Goal: Transaction & Acquisition: Purchase product/service

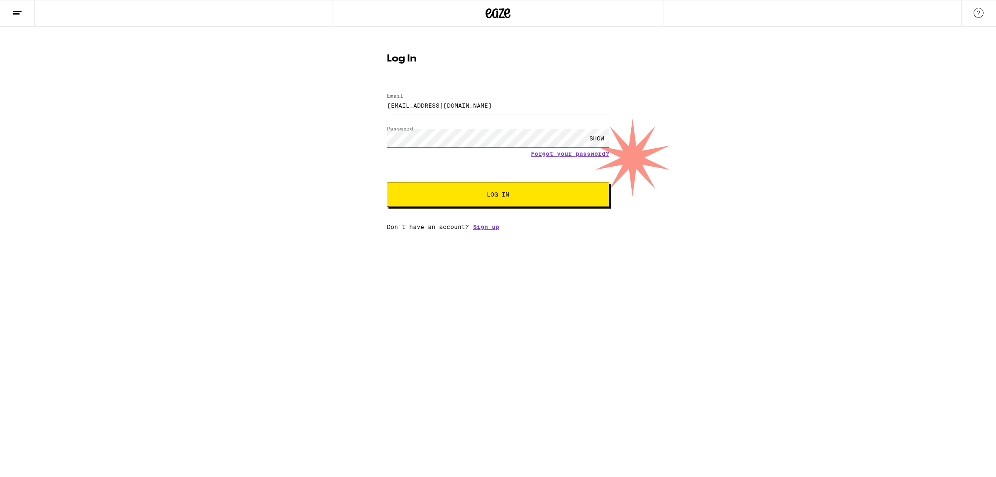
click at [387, 182] on button "Log In" at bounding box center [498, 194] width 223 height 25
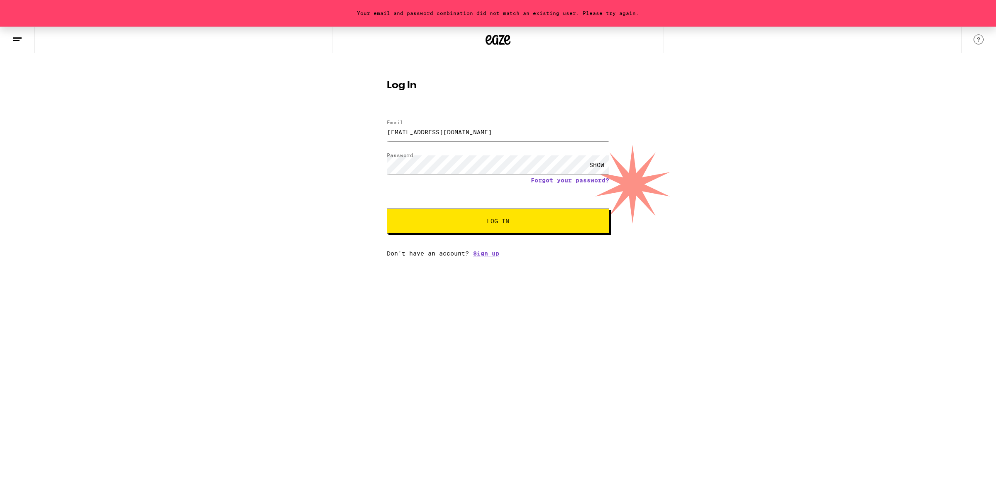
click at [475, 223] on span "Log In" at bounding box center [498, 221] width 155 height 6
click at [356, 152] on div "Your email and password combination did not match an existing user. Please try …" at bounding box center [498, 142] width 996 height 230
click at [387, 208] on button "Log In" at bounding box center [498, 220] width 223 height 25
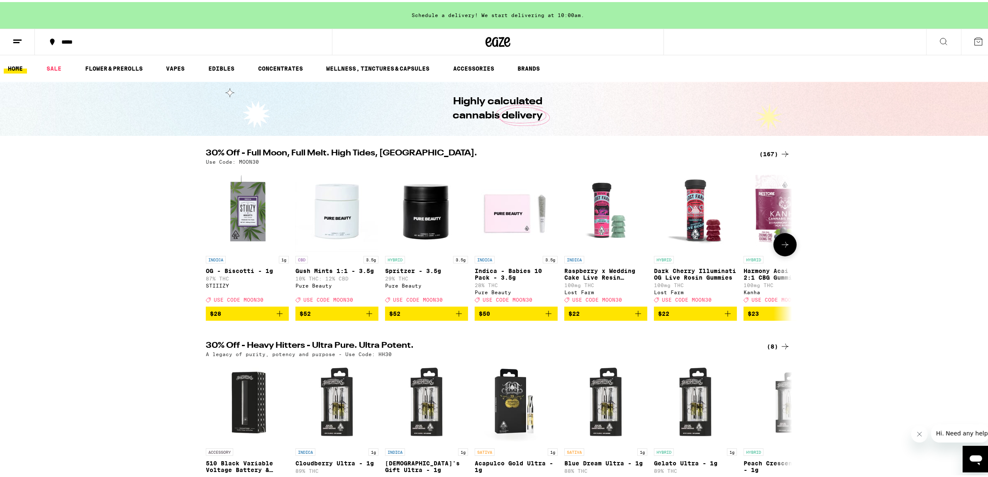
drag, startPoint x: 779, startPoint y: 254, endPoint x: 90, endPoint y: 373, distance: 699.7
click at [90, 373] on div "30% Off - Heavy Hitters - Ultra Pure. Ultra Potent. (8) A legacy of purity, pot…" at bounding box center [498, 424] width 996 height 171
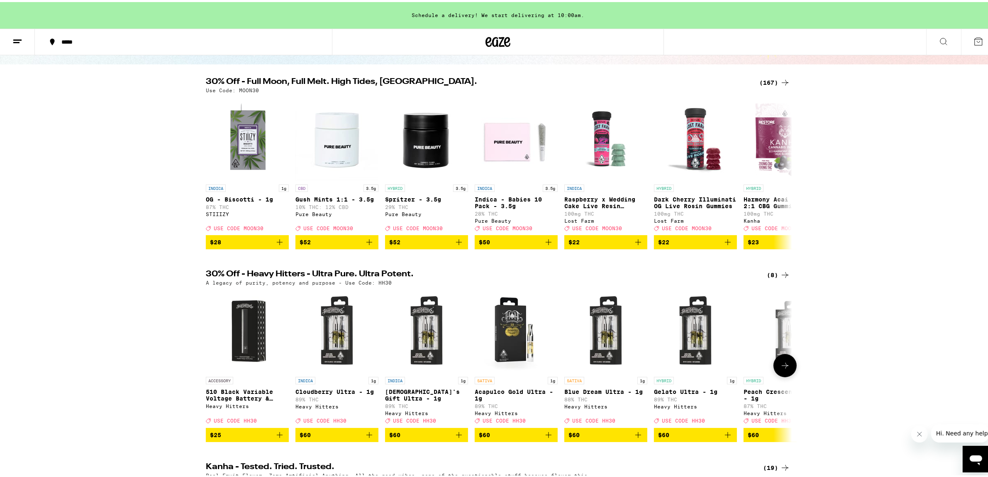
scroll to position [69, 0]
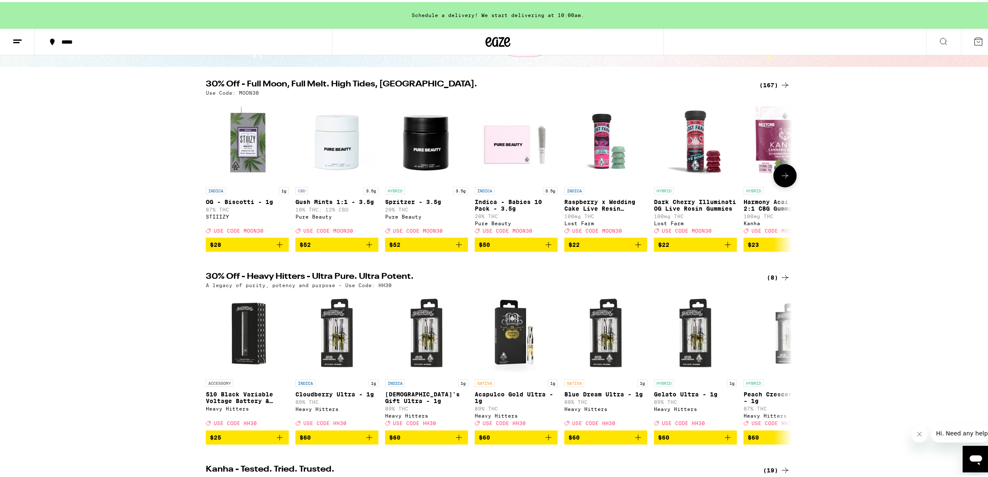
click at [790, 174] on button at bounding box center [785, 173] width 23 height 23
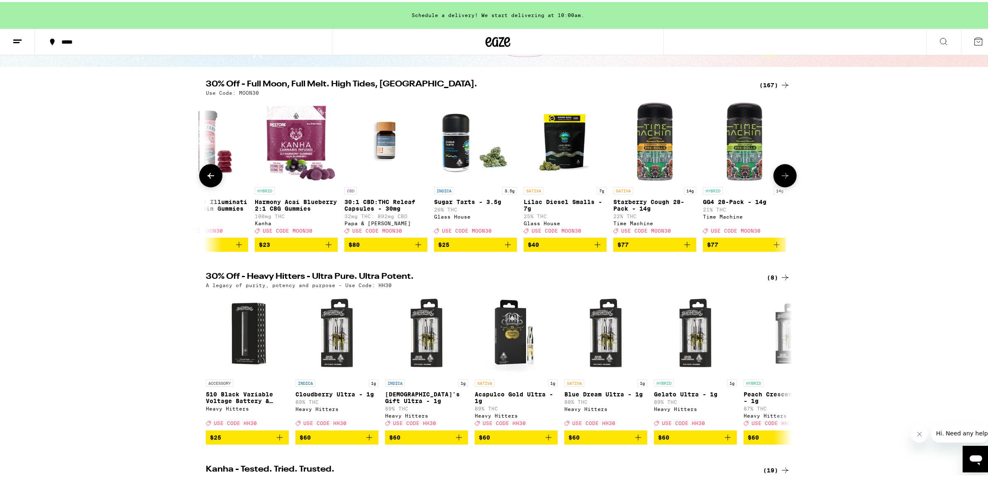
scroll to position [0, 494]
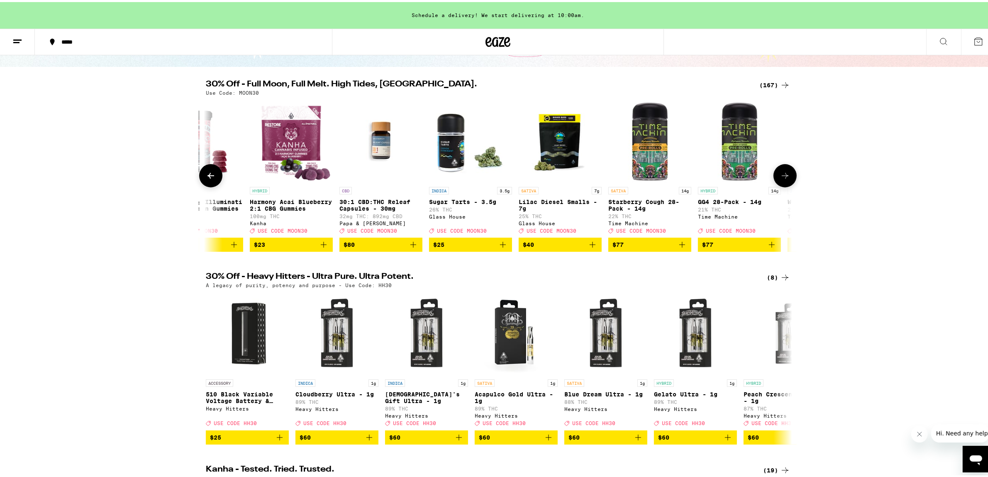
click at [206, 171] on icon at bounding box center [211, 174] width 10 height 10
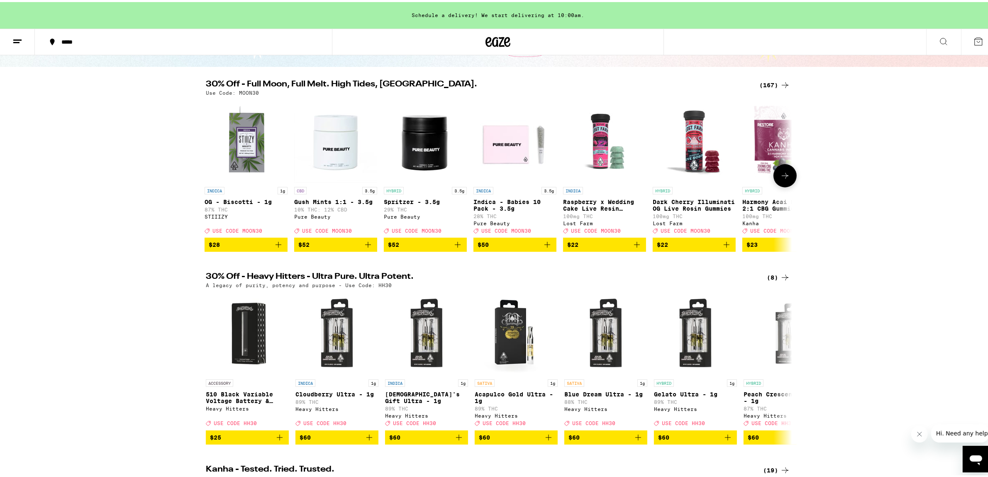
scroll to position [0, 0]
click at [785, 176] on icon at bounding box center [785, 174] width 10 height 10
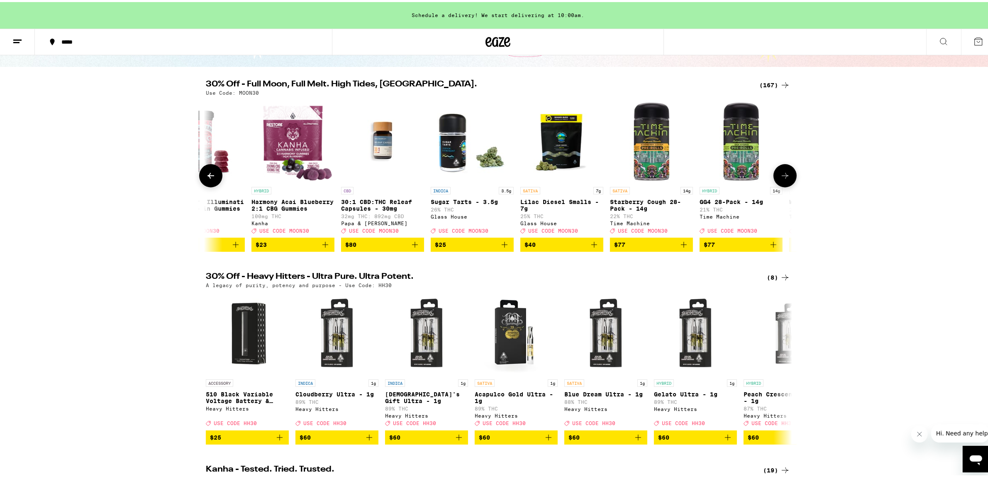
scroll to position [0, 494]
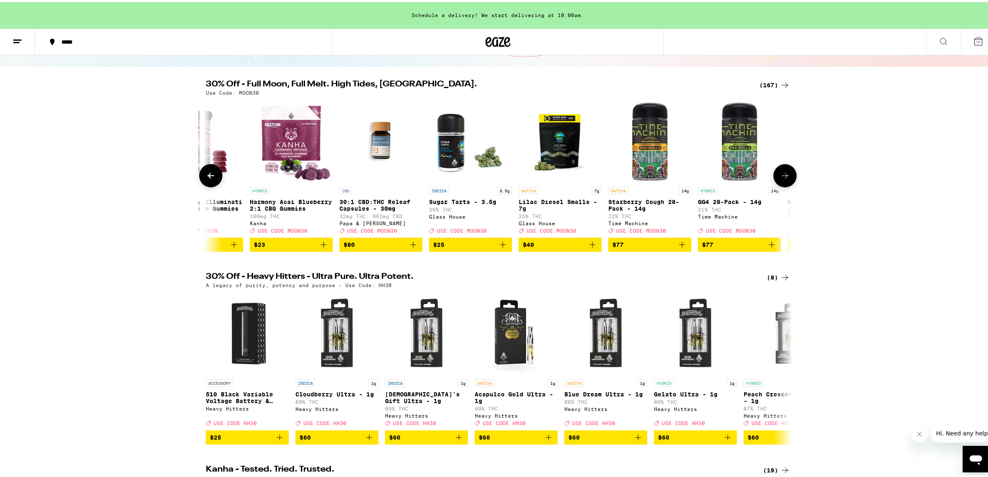
click at [783, 179] on icon at bounding box center [785, 174] width 10 height 10
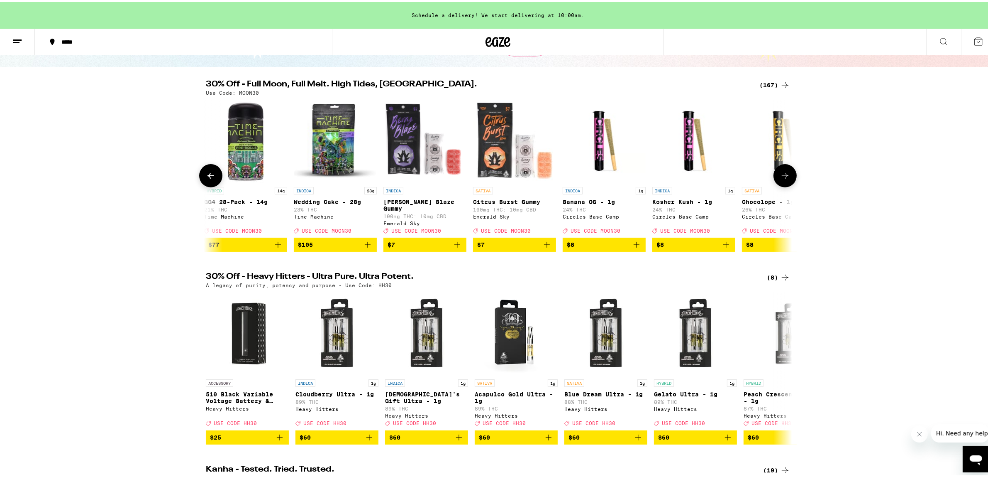
click at [783, 179] on icon at bounding box center [785, 174] width 10 height 10
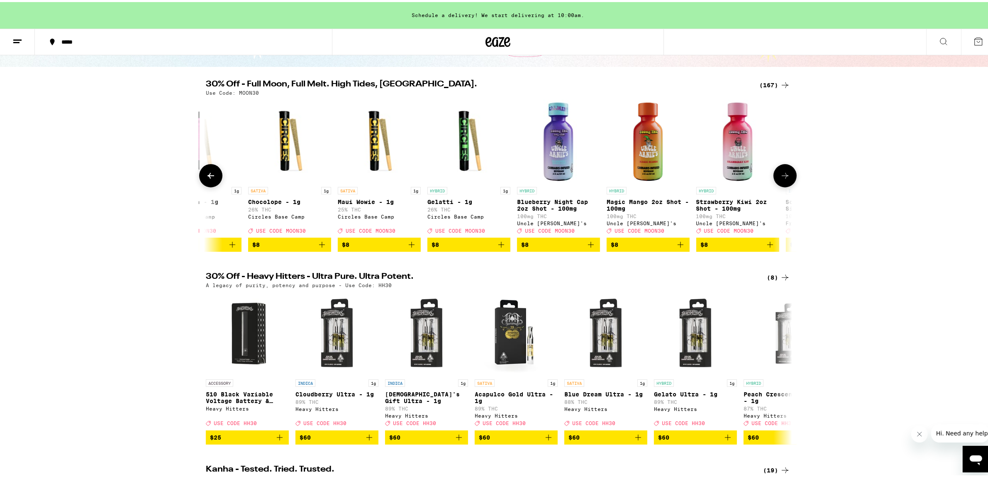
click at [783, 179] on icon at bounding box center [785, 174] width 10 height 10
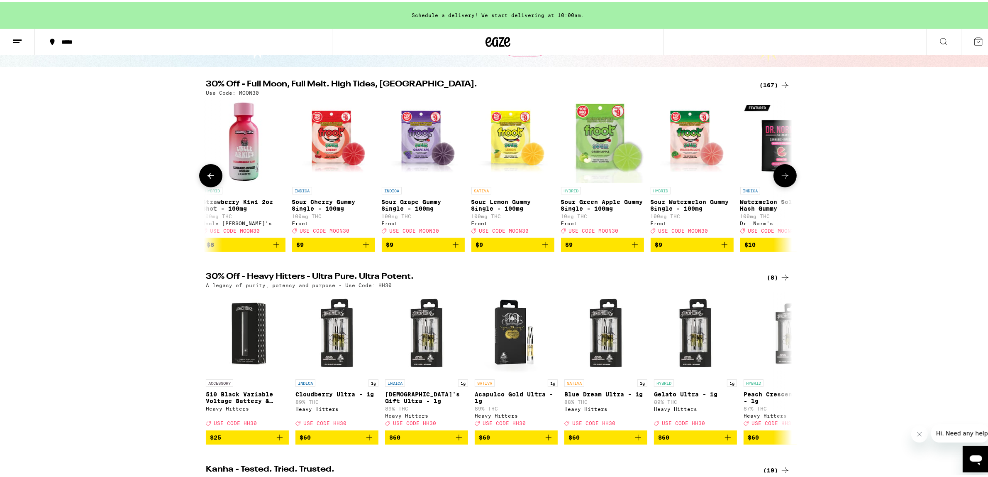
click at [783, 179] on icon at bounding box center [785, 174] width 10 height 10
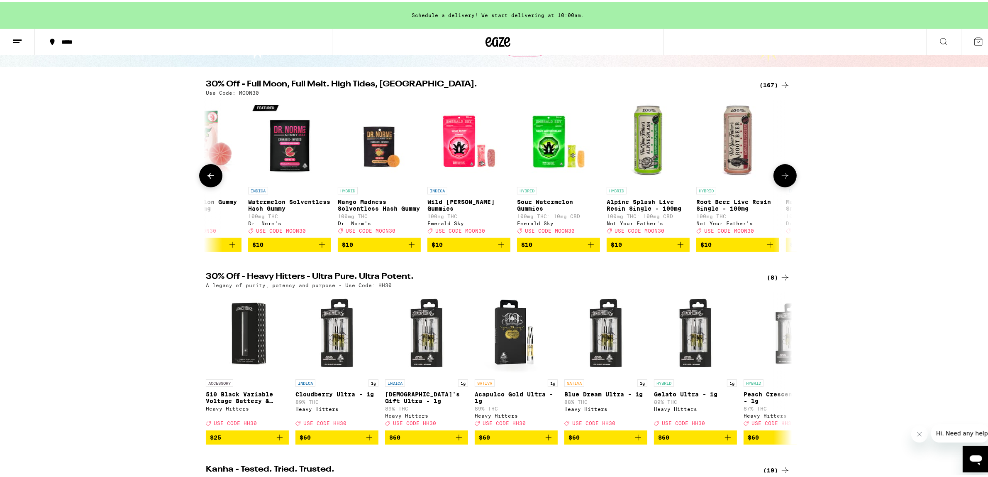
scroll to position [0, 2470]
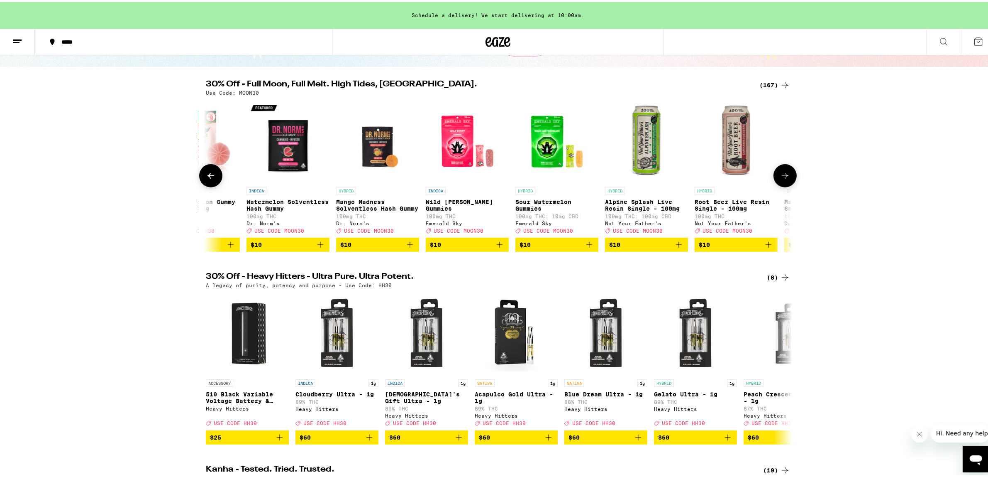
click at [783, 179] on icon at bounding box center [785, 174] width 10 height 10
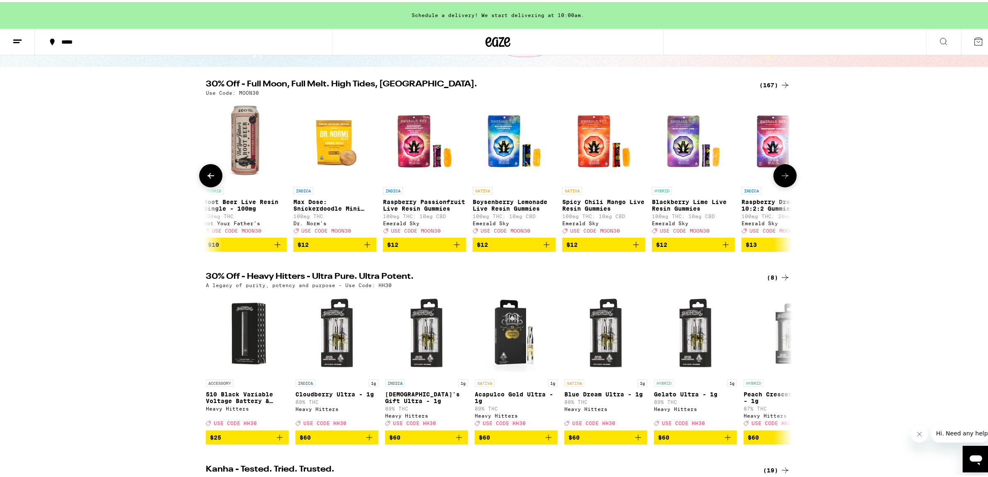
scroll to position [0, 2964]
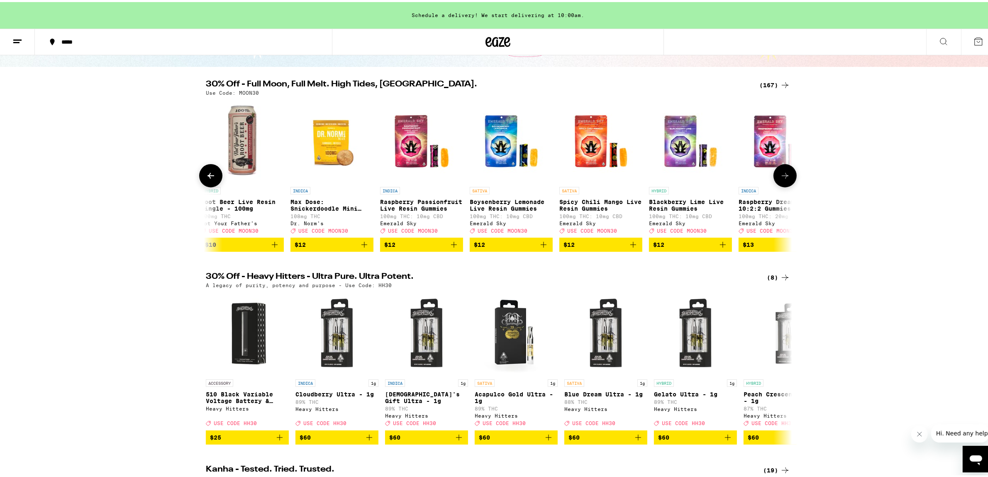
click at [783, 179] on icon at bounding box center [785, 174] width 10 height 10
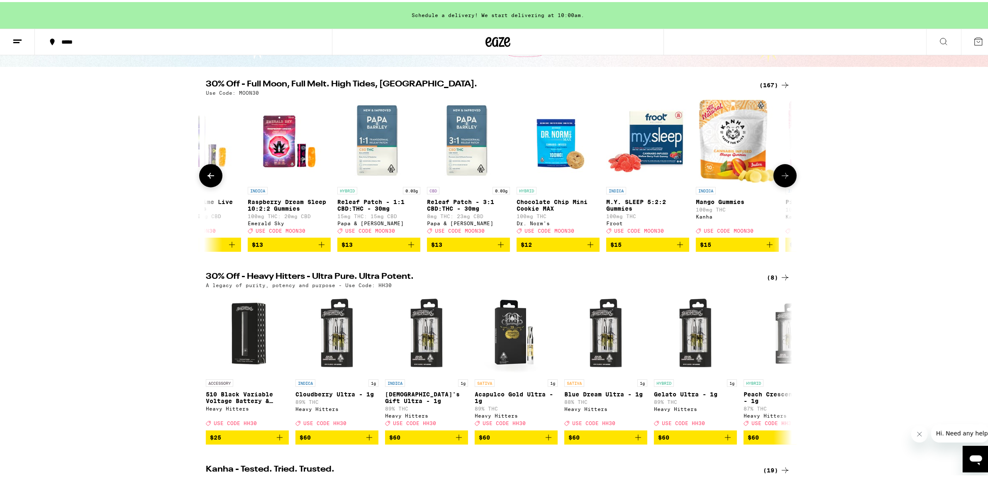
scroll to position [0, 3458]
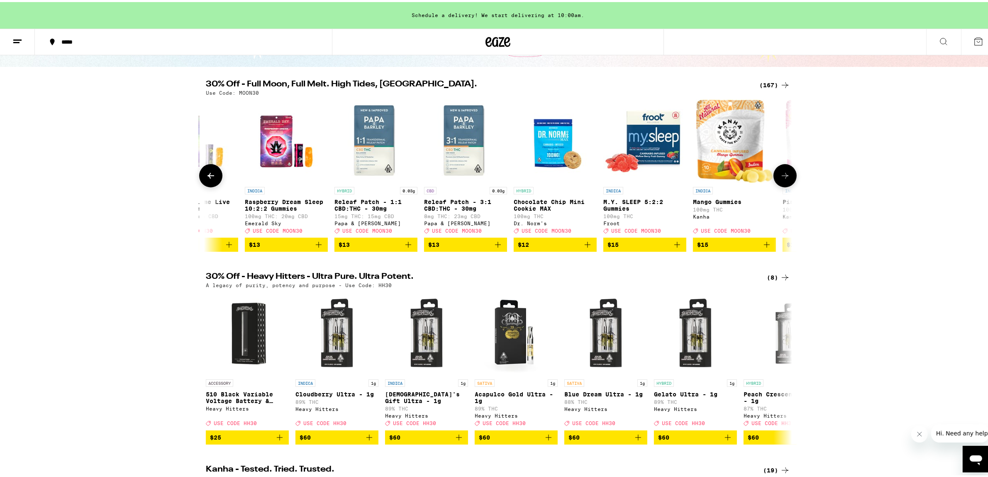
click at [781, 182] on button at bounding box center [785, 173] width 23 height 23
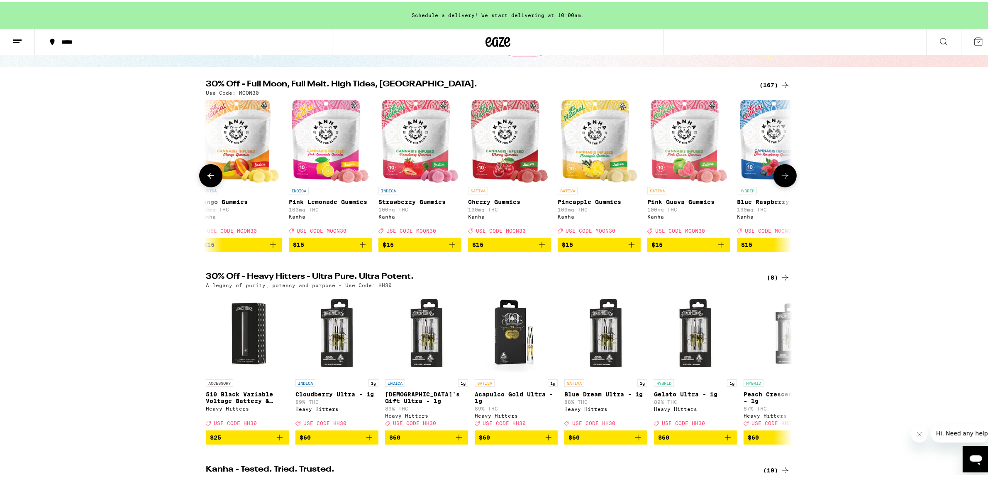
click at [781, 182] on button at bounding box center [785, 173] width 23 height 23
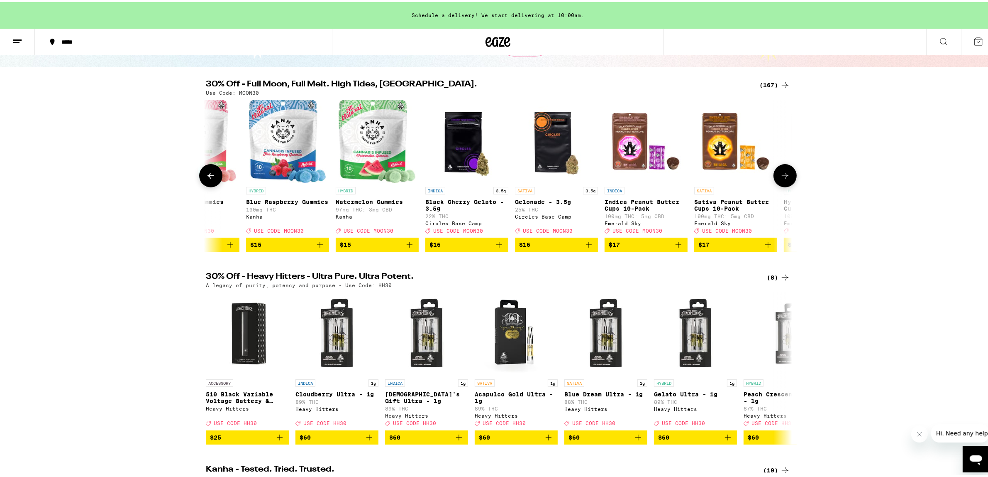
scroll to position [0, 4446]
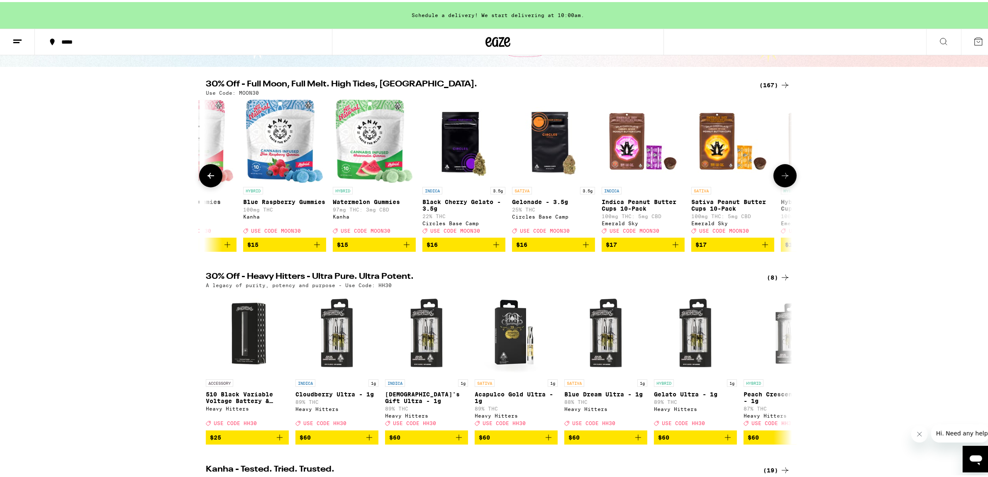
click at [781, 182] on button at bounding box center [785, 173] width 23 height 23
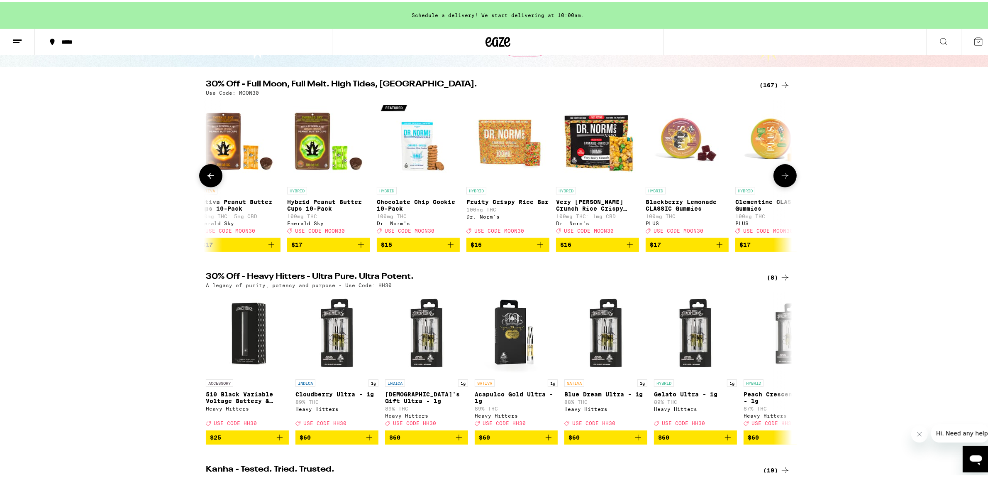
click at [781, 182] on button at bounding box center [785, 173] width 23 height 23
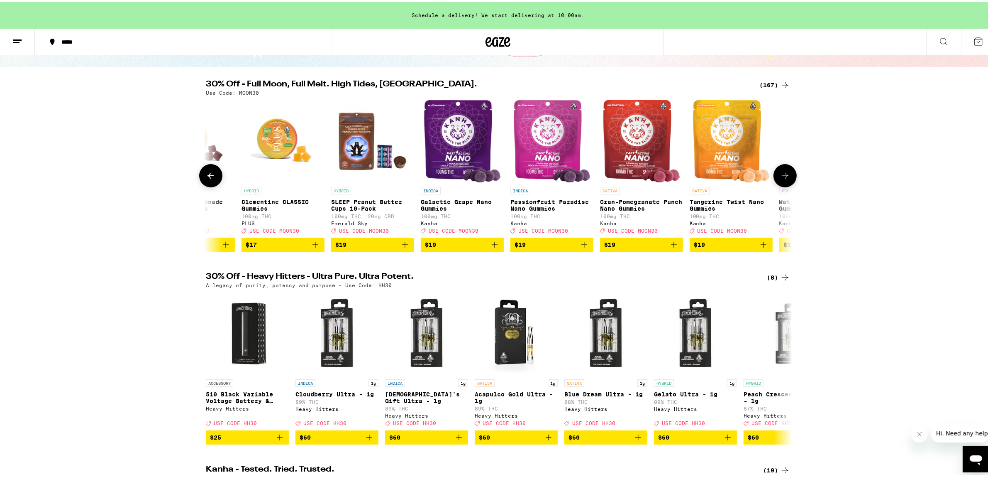
click at [781, 182] on button at bounding box center [785, 173] width 23 height 23
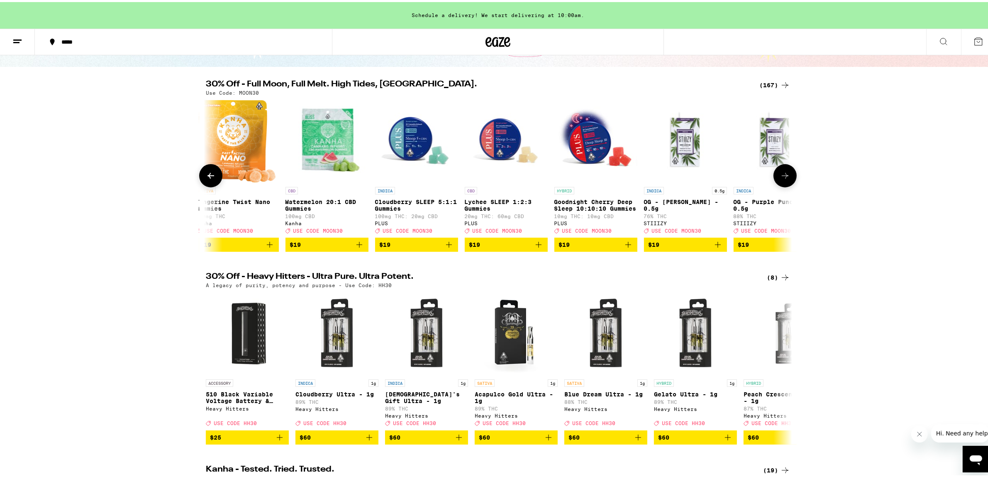
click at [781, 182] on button at bounding box center [785, 173] width 23 height 23
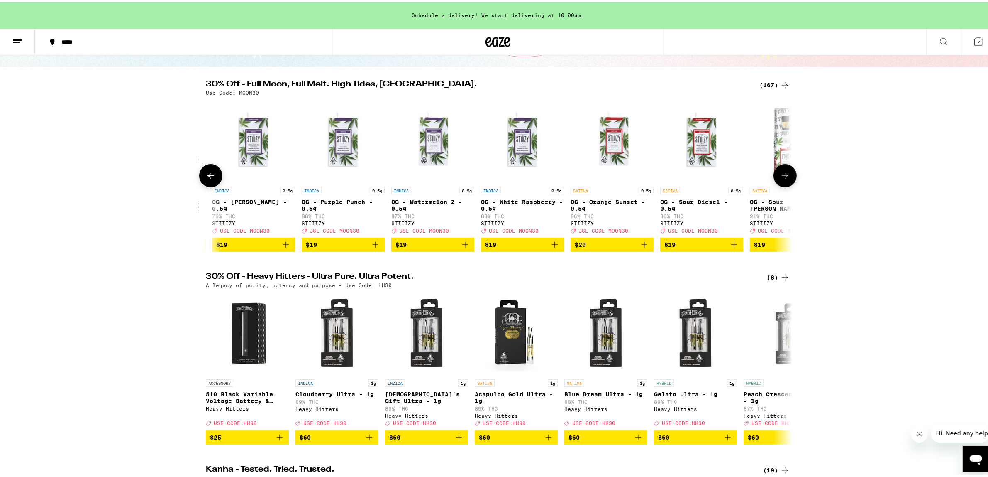
scroll to position [0, 6422]
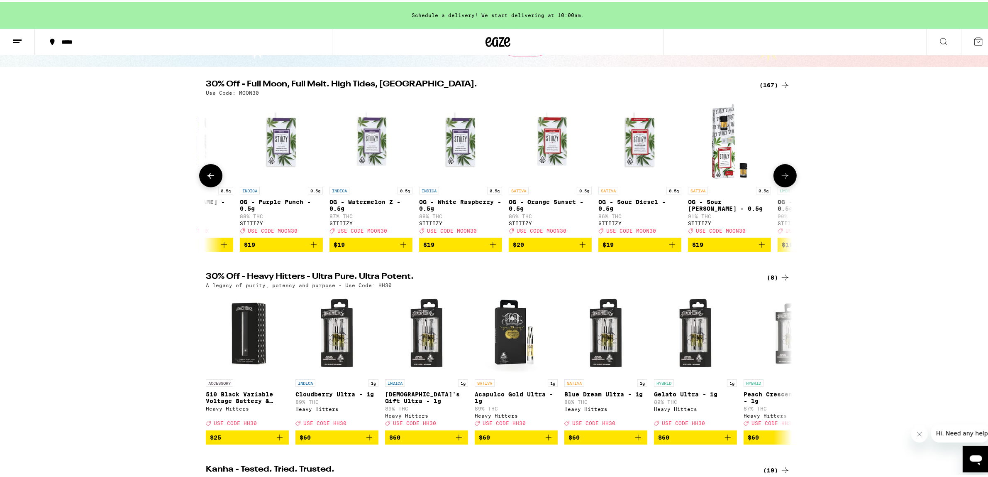
click at [781, 182] on button at bounding box center [785, 173] width 23 height 23
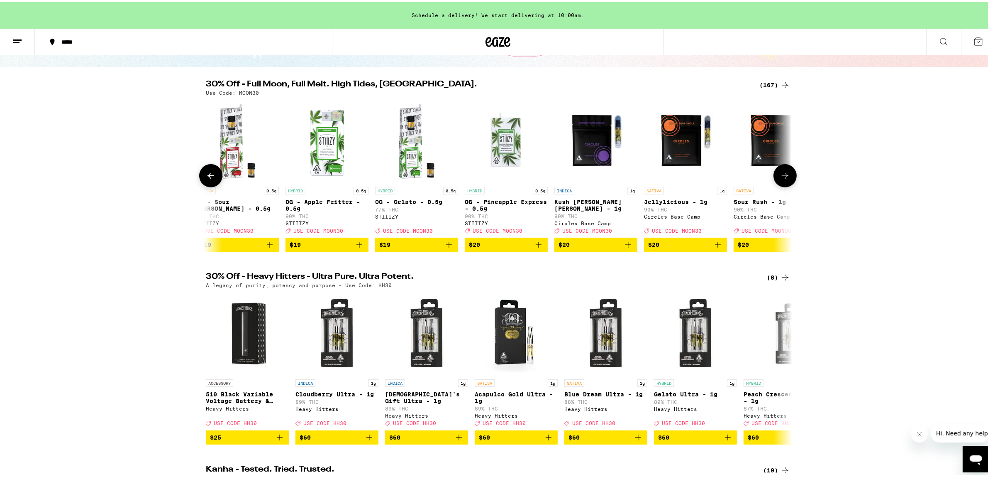
scroll to position [0, 6916]
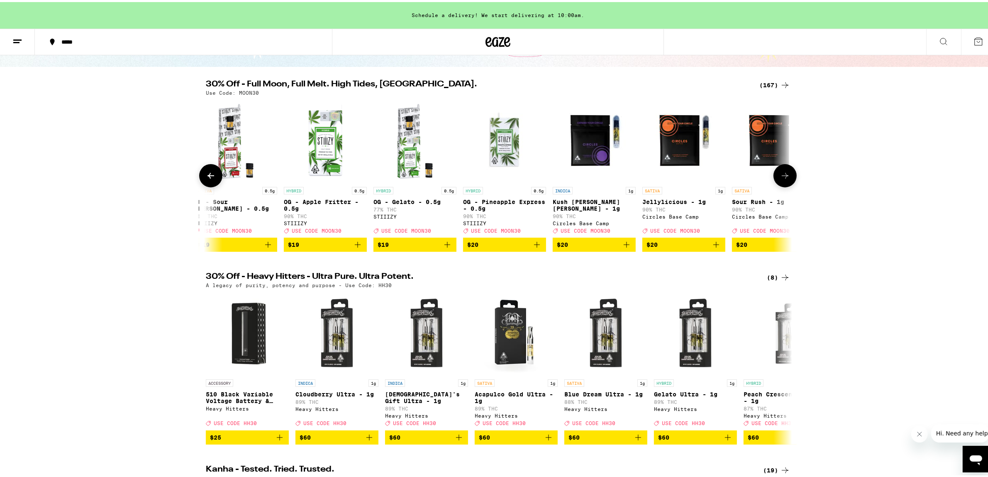
click at [781, 182] on button at bounding box center [785, 173] width 23 height 23
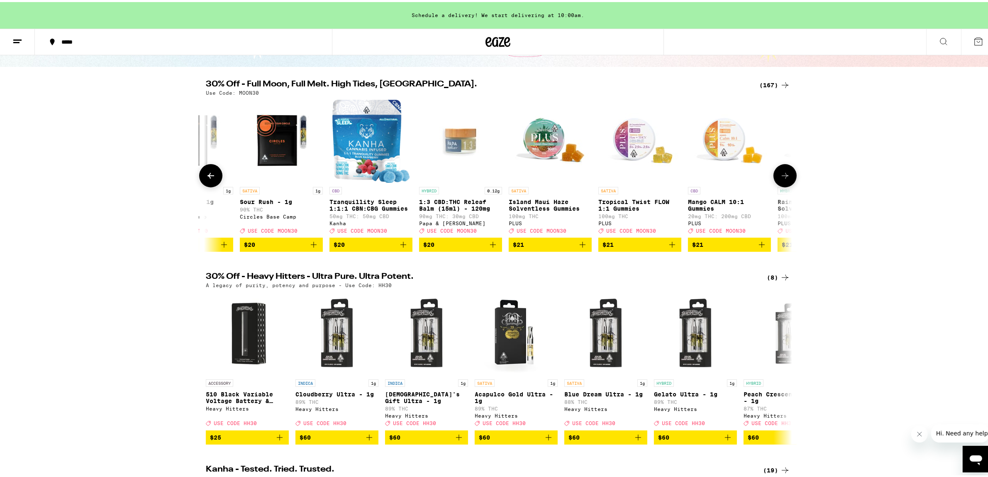
scroll to position [0, 7410]
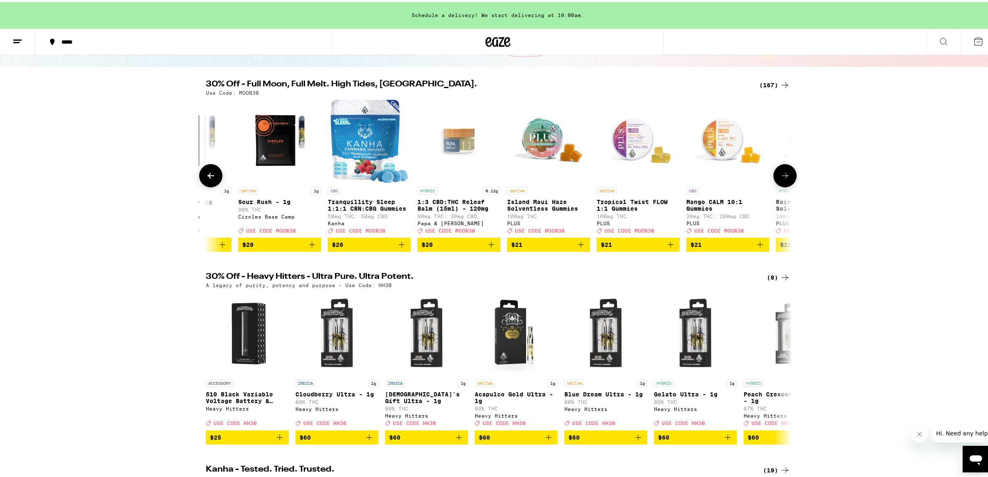
click at [781, 182] on button at bounding box center [785, 173] width 23 height 23
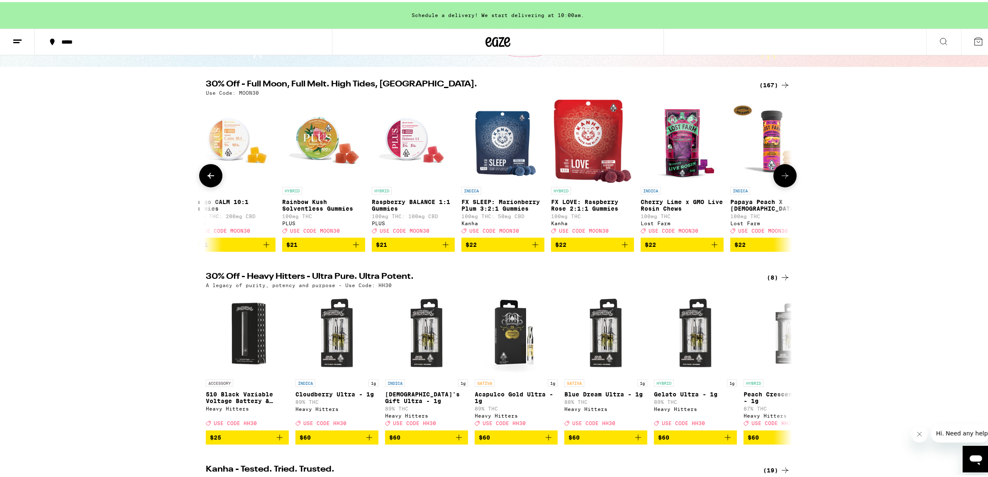
click at [781, 182] on button at bounding box center [785, 173] width 23 height 23
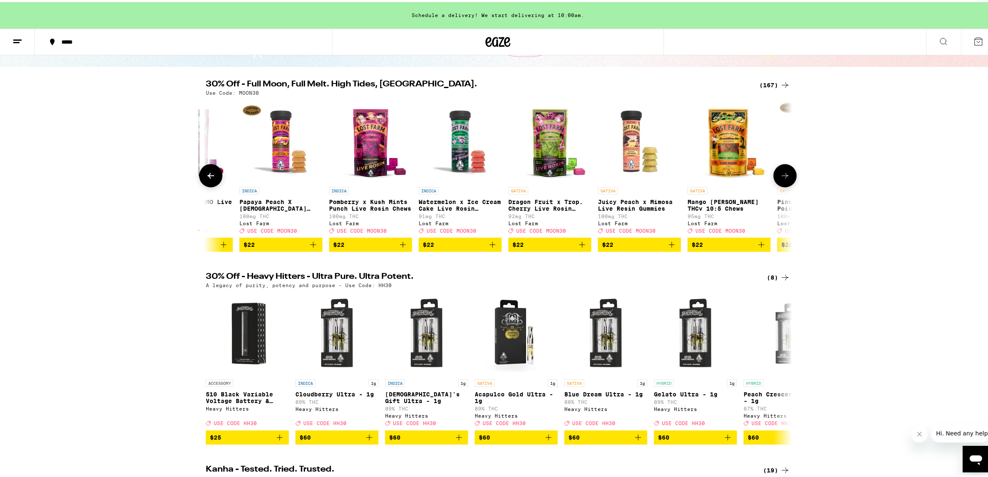
click at [810, 196] on div "30% Off - Full Moon, Full Melt. High Tides, Higher Vibes. (167) Use Code: MOON3…" at bounding box center [498, 163] width 996 height 171
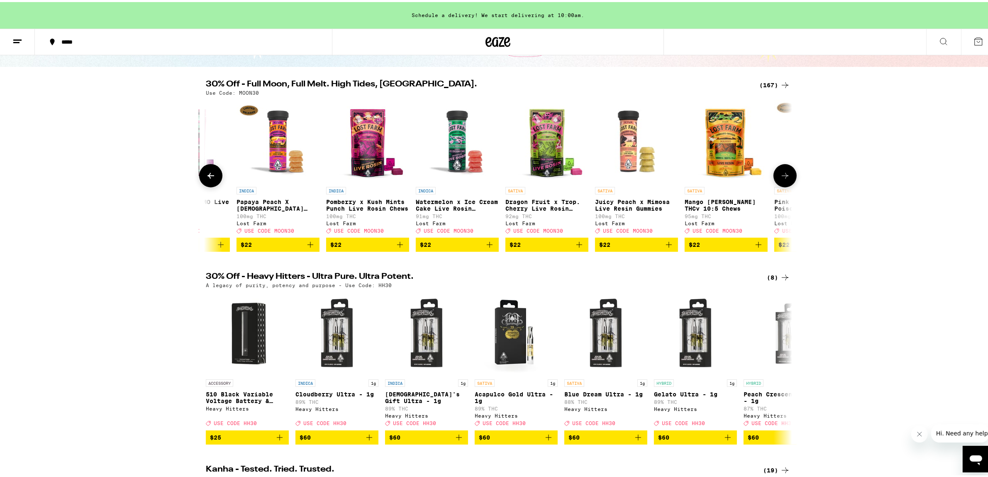
click at [774, 177] on button at bounding box center [785, 173] width 23 height 23
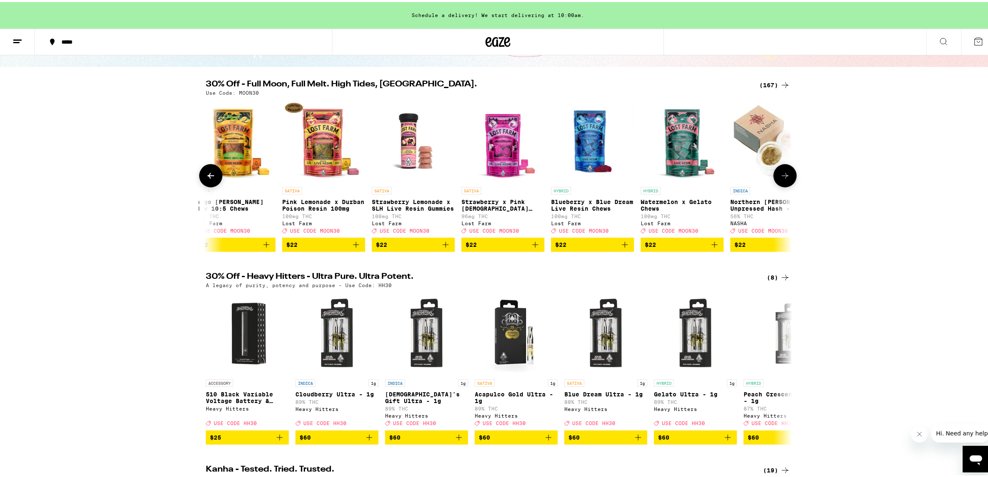
scroll to position [0, 8892]
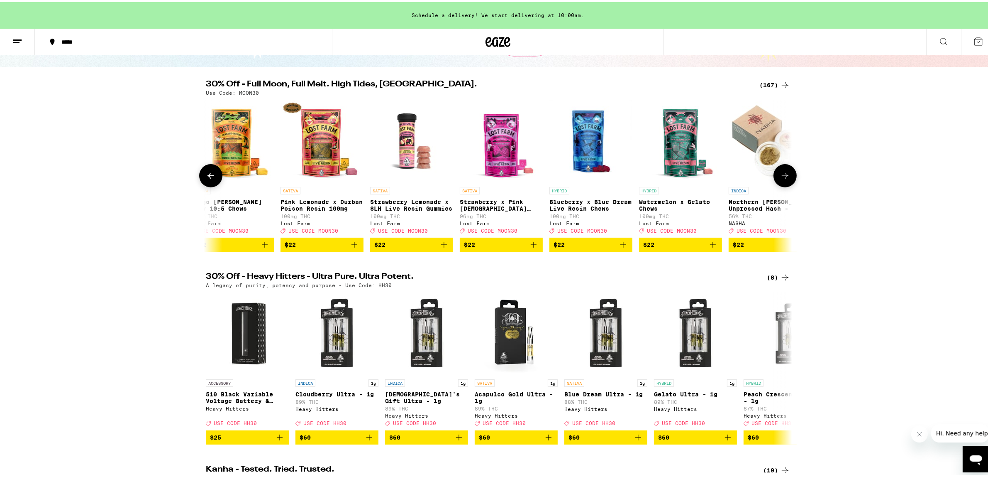
click at [785, 173] on icon at bounding box center [785, 174] width 10 height 10
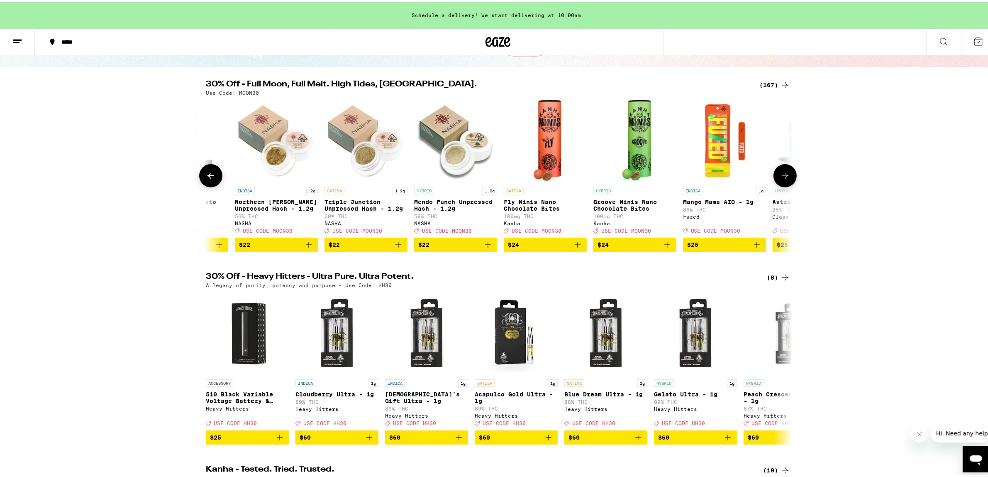
click at [781, 179] on icon at bounding box center [785, 174] width 10 height 10
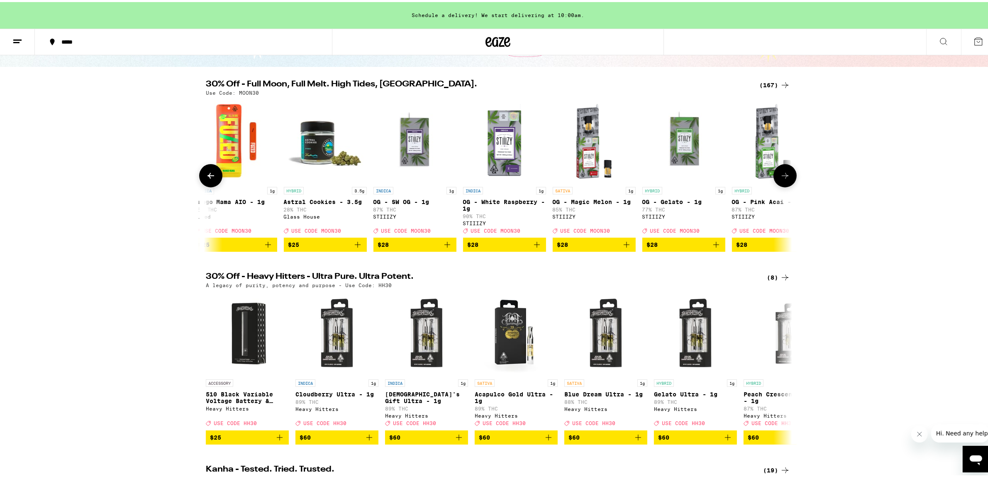
scroll to position [0, 9880]
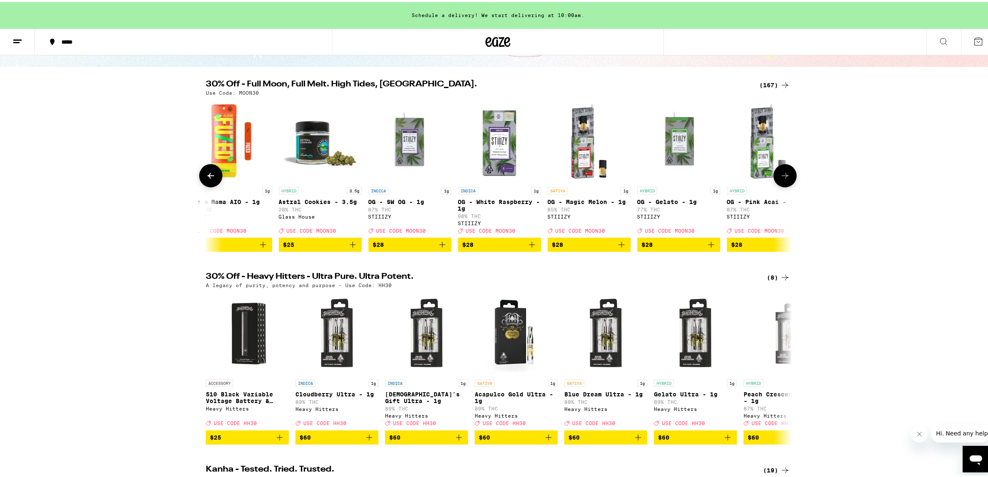
click at [776, 182] on button at bounding box center [785, 173] width 23 height 23
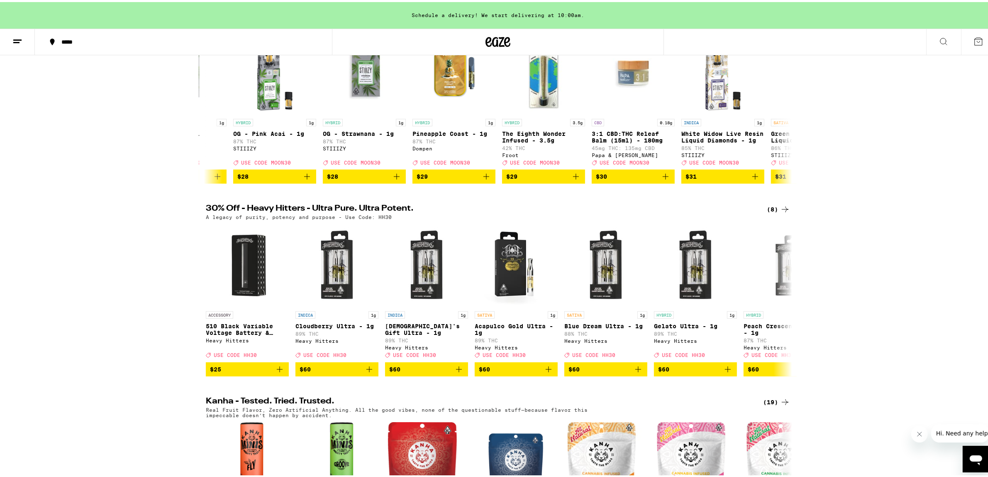
scroll to position [138, 0]
